Goal: Use online tool/utility: Utilize a website feature to perform a specific function

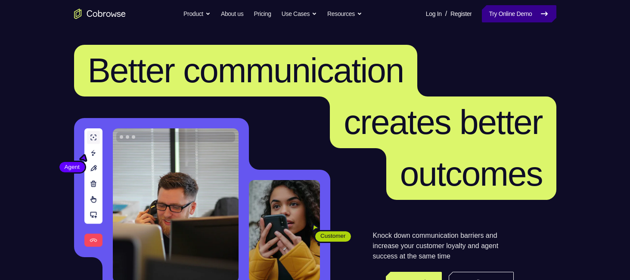
click at [506, 9] on link "Try Online Demo" at bounding box center [519, 13] width 74 height 17
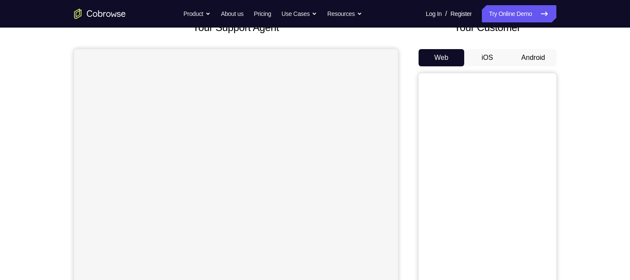
scroll to position [62, 0]
click at [539, 62] on button "Android" at bounding box center [534, 58] width 46 height 17
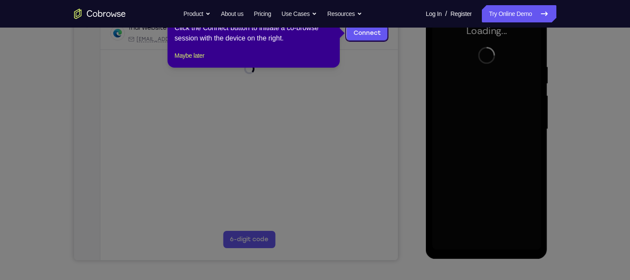
scroll to position [141, 0]
click at [409, 106] on icon at bounding box center [318, 140] width 637 height 280
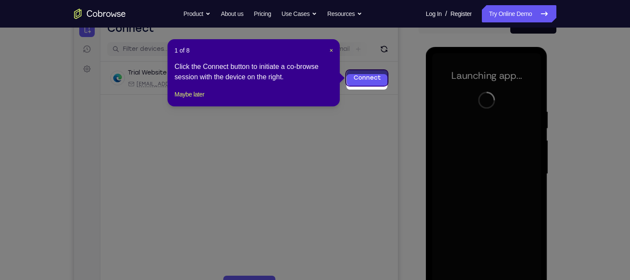
scroll to position [91, 0]
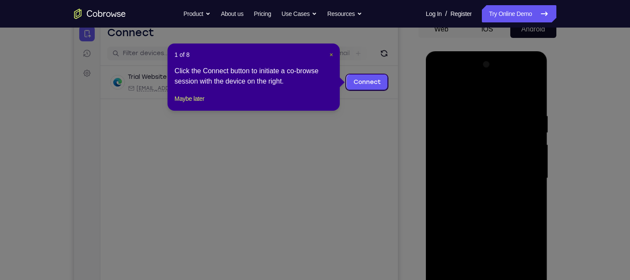
click at [331, 53] on span "×" at bounding box center [331, 54] width 3 height 7
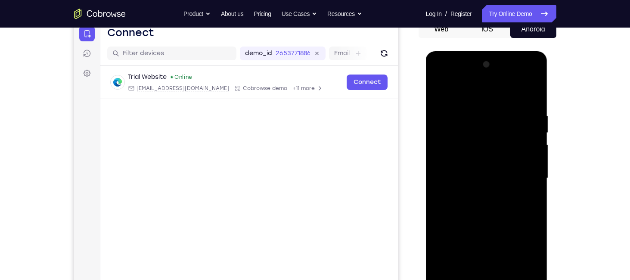
scroll to position [143, 0]
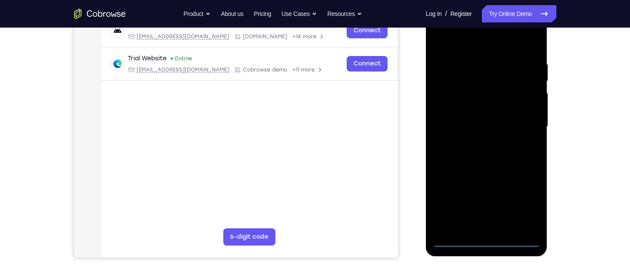
click at [491, 238] on div at bounding box center [487, 126] width 109 height 241
click at [484, 238] on div at bounding box center [487, 126] width 109 height 241
click at [526, 199] on div at bounding box center [487, 126] width 109 height 241
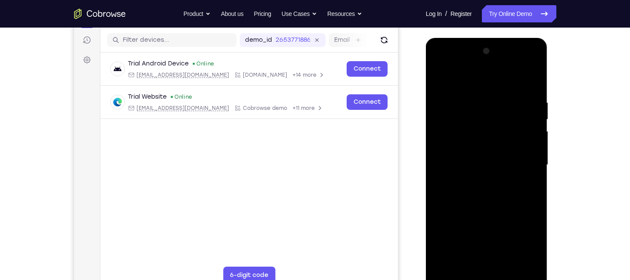
scroll to position [105, 0]
click at [471, 77] on div at bounding box center [487, 164] width 109 height 241
click at [450, 139] on div at bounding box center [487, 164] width 109 height 241
click at [462, 168] on div at bounding box center [487, 164] width 109 height 241
click at [464, 178] on div at bounding box center [487, 164] width 109 height 241
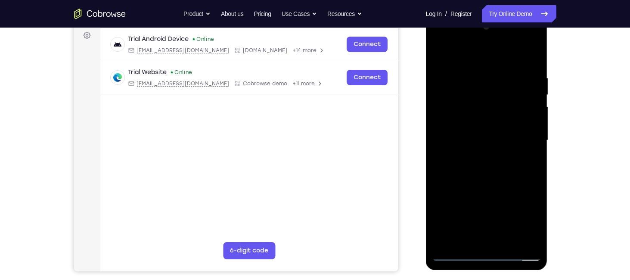
scroll to position [128, 0]
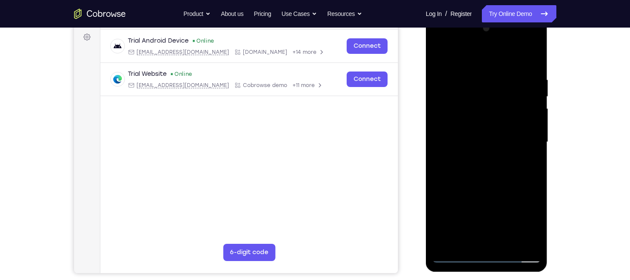
click at [482, 195] on div at bounding box center [487, 142] width 109 height 241
click at [482, 119] on div at bounding box center [487, 142] width 109 height 241
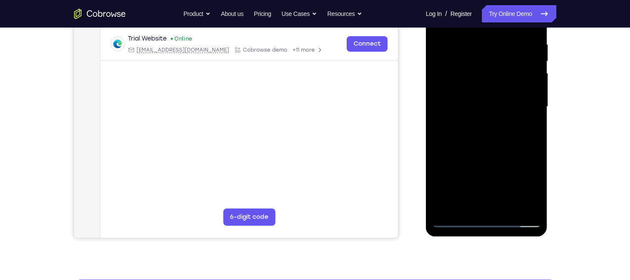
scroll to position [162, 0]
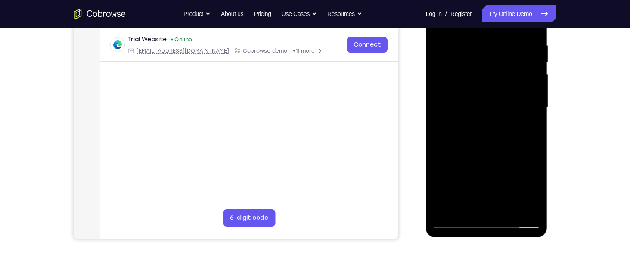
drag, startPoint x: 483, startPoint y: 178, endPoint x: 478, endPoint y: 104, distance: 73.9
click at [478, 104] on div at bounding box center [487, 107] width 109 height 241
drag, startPoint x: 476, startPoint y: 153, endPoint x: 476, endPoint y: 131, distance: 21.5
click at [476, 131] on div at bounding box center [487, 107] width 109 height 241
drag, startPoint x: 476, startPoint y: 131, endPoint x: 476, endPoint y: 111, distance: 20.3
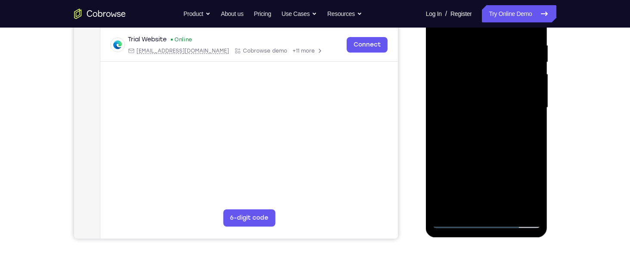
click at [476, 111] on div at bounding box center [487, 107] width 109 height 241
click at [470, 204] on div at bounding box center [487, 107] width 109 height 241
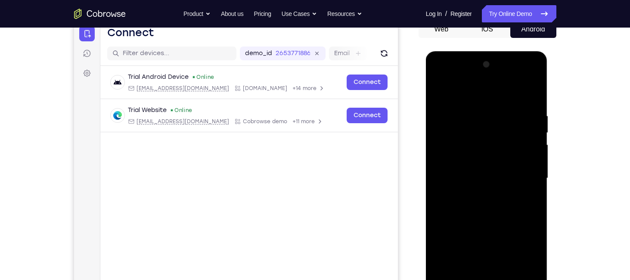
scroll to position [91, 0]
click at [474, 158] on div at bounding box center [487, 178] width 109 height 241
click at [455, 197] on div at bounding box center [487, 178] width 109 height 241
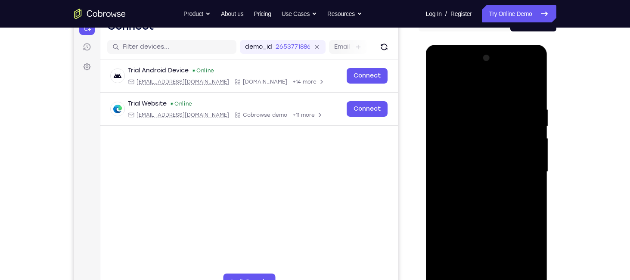
scroll to position [97, 0]
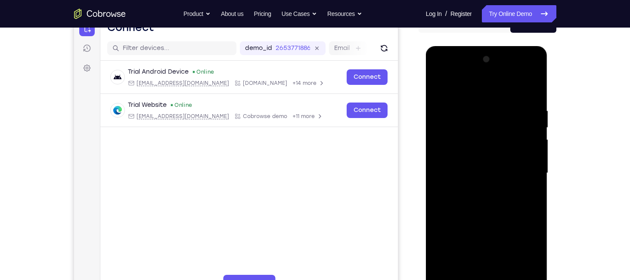
click at [495, 97] on div at bounding box center [487, 173] width 109 height 241
click at [533, 87] on div at bounding box center [487, 173] width 109 height 241
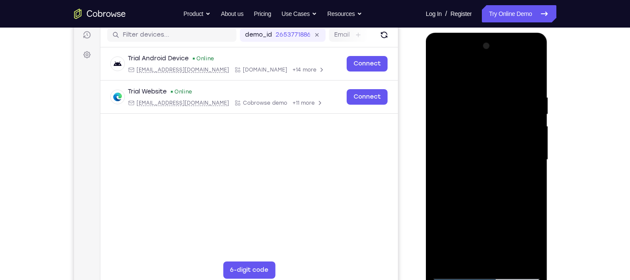
scroll to position [110, 0]
click at [489, 146] on div at bounding box center [487, 159] width 109 height 241
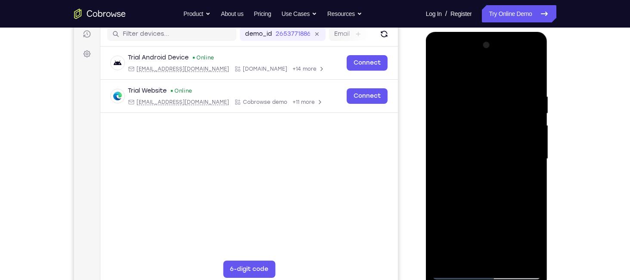
scroll to position [112, 0]
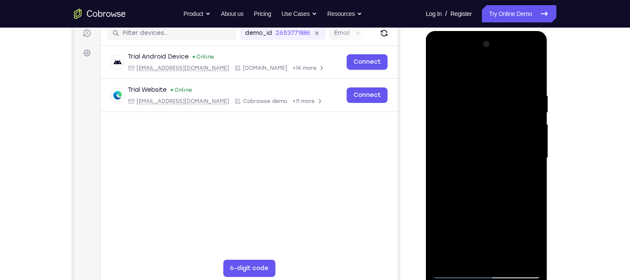
click at [438, 164] on div at bounding box center [487, 157] width 109 height 241
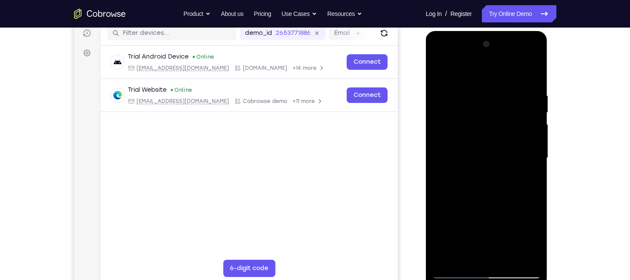
click at [438, 164] on div at bounding box center [487, 157] width 109 height 241
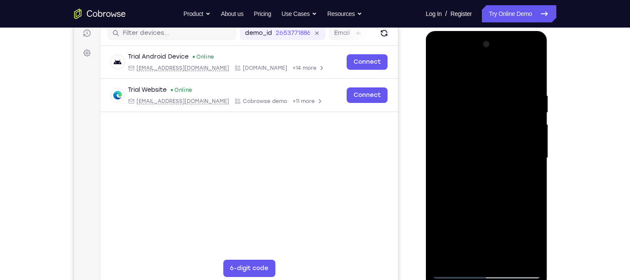
click at [438, 164] on div at bounding box center [487, 157] width 109 height 241
click at [439, 76] on div at bounding box center [487, 157] width 109 height 241
click at [514, 81] on div at bounding box center [487, 157] width 109 height 241
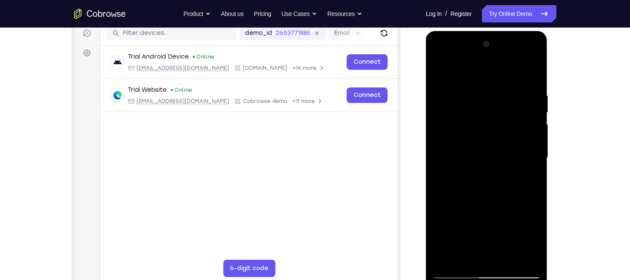
click at [501, 164] on div at bounding box center [487, 157] width 109 height 241
click at [533, 71] on div at bounding box center [487, 157] width 109 height 241
click at [455, 82] on div at bounding box center [487, 157] width 109 height 241
drag, startPoint x: 496, startPoint y: 195, endPoint x: 495, endPoint y: 121, distance: 74.1
click at [495, 121] on div at bounding box center [487, 157] width 109 height 241
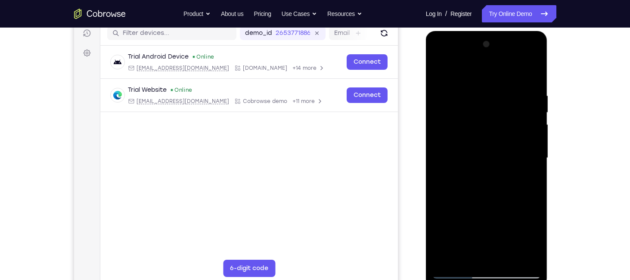
click at [492, 164] on div at bounding box center [487, 157] width 109 height 241
click at [462, 68] on div at bounding box center [487, 157] width 109 height 241
click at [494, 156] on div at bounding box center [487, 157] width 109 height 241
click at [464, 71] on div at bounding box center [487, 157] width 109 height 241
drag, startPoint x: 486, startPoint y: 163, endPoint x: 469, endPoint y: 77, distance: 87.7
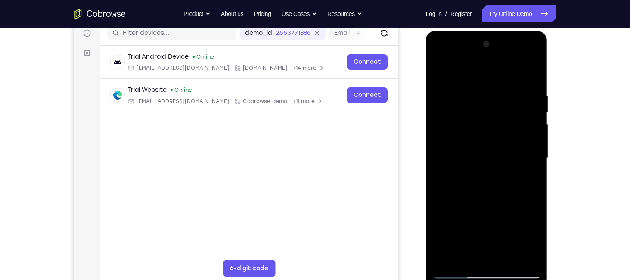
click at [469, 77] on div at bounding box center [487, 157] width 109 height 241
click at [494, 120] on div at bounding box center [487, 157] width 109 height 241
click at [536, 72] on div at bounding box center [487, 157] width 109 height 241
drag, startPoint x: 514, startPoint y: 72, endPoint x: 505, endPoint y: 245, distance: 172.6
click at [505, 245] on div at bounding box center [487, 157] width 109 height 241
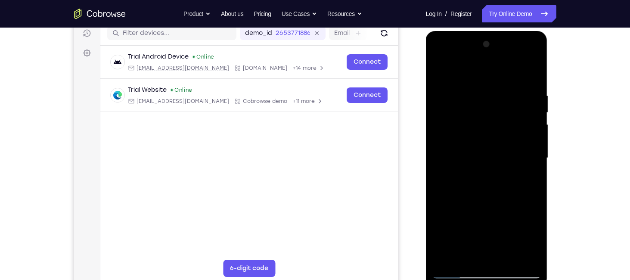
drag, startPoint x: 455, startPoint y: 225, endPoint x: 456, endPoint y: 153, distance: 72.4
click at [456, 153] on div at bounding box center [487, 157] width 109 height 241
drag, startPoint x: 480, startPoint y: 244, endPoint x: 475, endPoint y: 192, distance: 52.0
click at [475, 192] on div at bounding box center [487, 157] width 109 height 241
drag, startPoint x: 485, startPoint y: 201, endPoint x: 492, endPoint y: 99, distance: 102.3
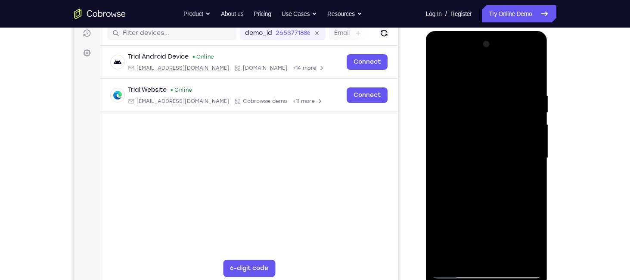
click at [492, 99] on div at bounding box center [487, 157] width 109 height 241
click at [493, 157] on div at bounding box center [487, 157] width 109 height 241
click at [445, 85] on div at bounding box center [487, 157] width 109 height 241
drag, startPoint x: 480, startPoint y: 219, endPoint x: 489, endPoint y: 181, distance: 39.5
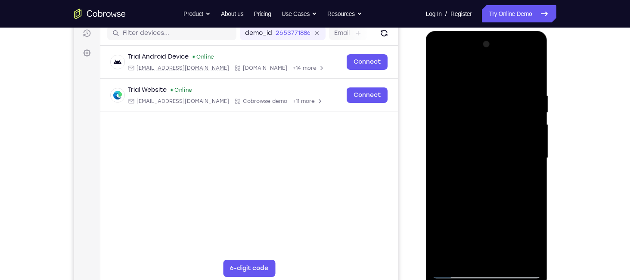
click at [489, 181] on div at bounding box center [487, 157] width 109 height 241
drag, startPoint x: 477, startPoint y: 220, endPoint x: 485, endPoint y: 183, distance: 37.3
click at [485, 183] on div at bounding box center [487, 157] width 109 height 241
drag, startPoint x: 468, startPoint y: 187, endPoint x: 474, endPoint y: 224, distance: 38.3
click at [474, 224] on div at bounding box center [487, 157] width 109 height 241
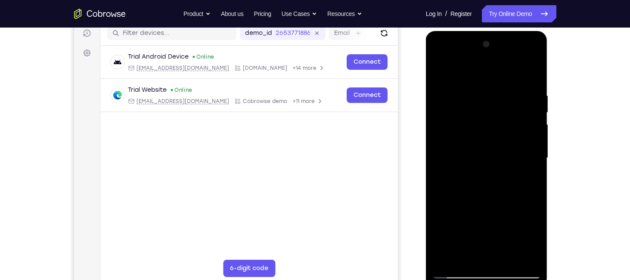
click at [537, 72] on div at bounding box center [487, 157] width 109 height 241
drag, startPoint x: 480, startPoint y: 103, endPoint x: 524, endPoint y: 274, distance: 176.2
click at [524, 274] on div at bounding box center [487, 157] width 109 height 241
drag, startPoint x: 495, startPoint y: 150, endPoint x: 506, endPoint y: 274, distance: 124.6
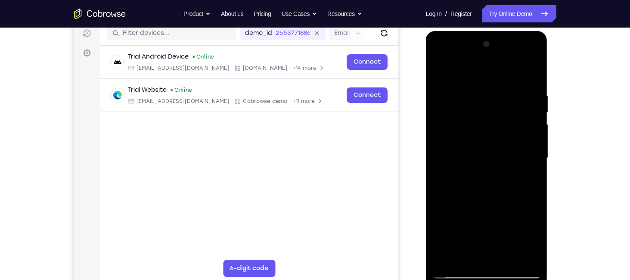
click at [506, 274] on div at bounding box center [487, 157] width 109 height 241
drag, startPoint x: 507, startPoint y: 90, endPoint x: 506, endPoint y: 190, distance: 100.4
click at [506, 190] on div at bounding box center [487, 157] width 109 height 241
drag, startPoint x: 485, startPoint y: 125, endPoint x: 490, endPoint y: 187, distance: 62.3
click at [490, 187] on div at bounding box center [487, 157] width 109 height 241
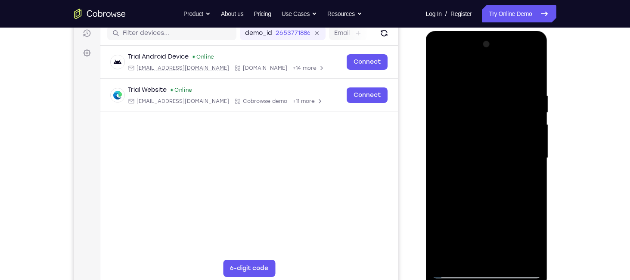
drag, startPoint x: 490, startPoint y: 99, endPoint x: 497, endPoint y: 188, distance: 89.1
click at [497, 188] on div at bounding box center [487, 157] width 109 height 241
click at [530, 73] on div at bounding box center [487, 157] width 109 height 241
click at [478, 86] on div at bounding box center [487, 157] width 109 height 241
drag, startPoint x: 482, startPoint y: 190, endPoint x: 483, endPoint y: 116, distance: 73.7
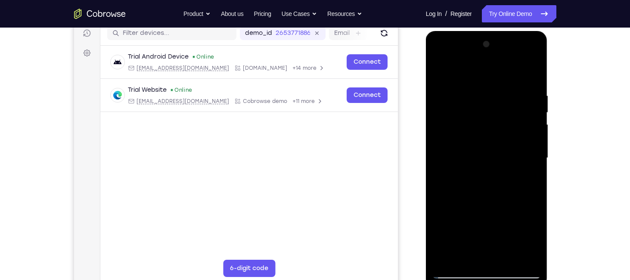
click at [483, 116] on div at bounding box center [487, 157] width 109 height 241
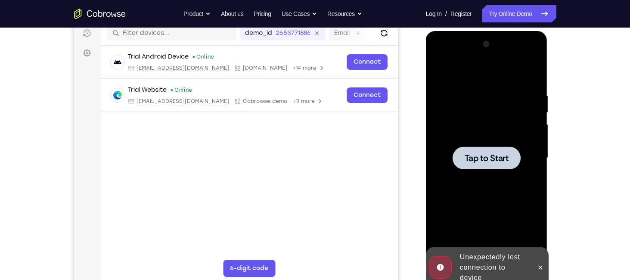
drag, startPoint x: 490, startPoint y: 159, endPoint x: 483, endPoint y: 87, distance: 72.7
click at [483, 31] on div "Tap to Start" at bounding box center [487, 31] width 122 height 0
